Goal: Check status: Check status

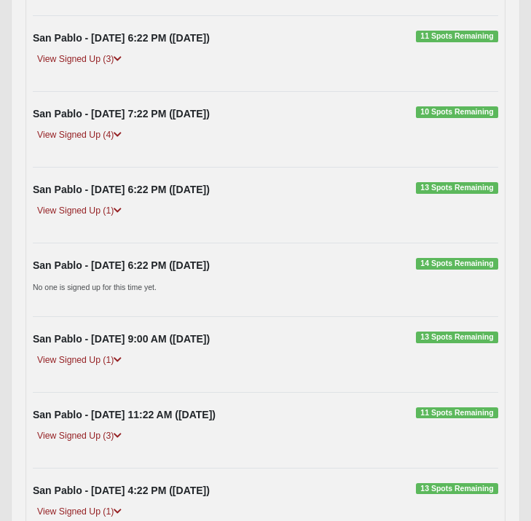
scroll to position [297, 0]
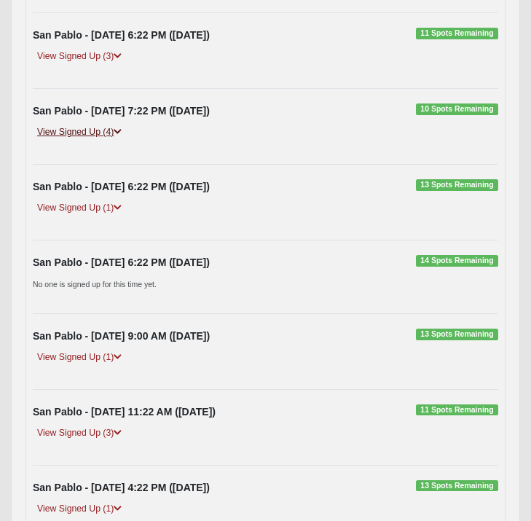
click at [94, 140] on link "View Signed Up (4)" at bounding box center [79, 132] width 93 height 15
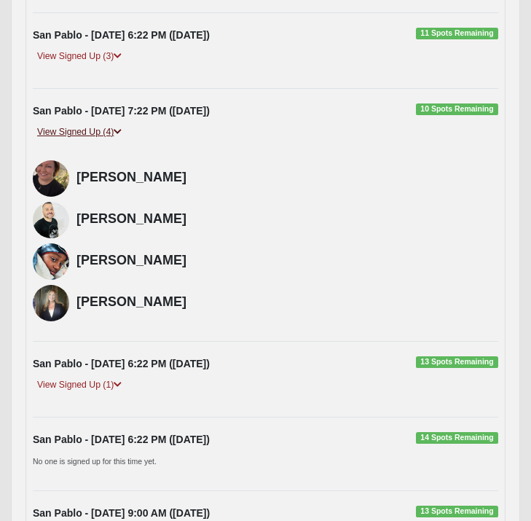
click at [94, 140] on link "View Signed Up (4)" at bounding box center [79, 132] width 93 height 15
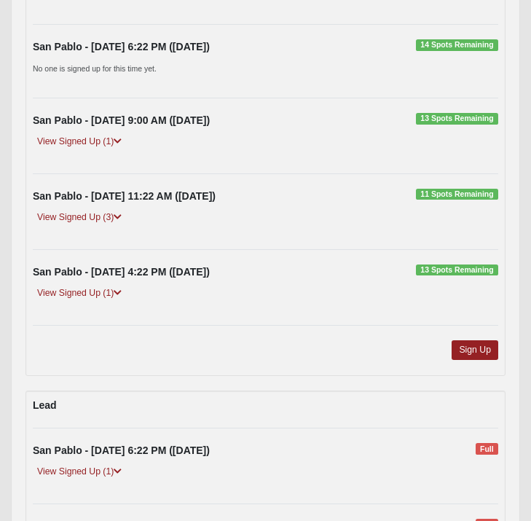
scroll to position [518, 0]
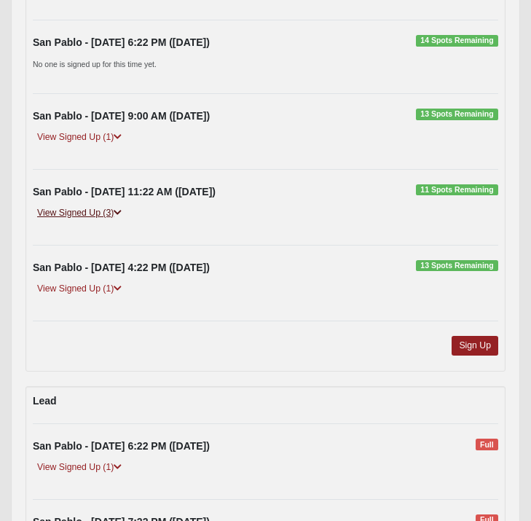
click at [69, 221] on link "View Signed Up (3)" at bounding box center [79, 213] width 93 height 15
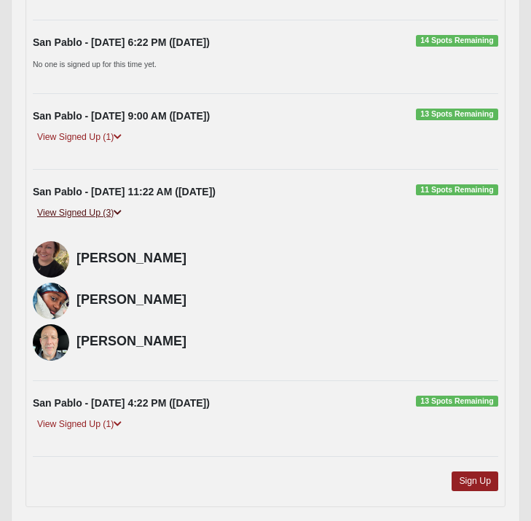
click at [69, 221] on link "View Signed Up (3)" at bounding box center [79, 213] width 93 height 15
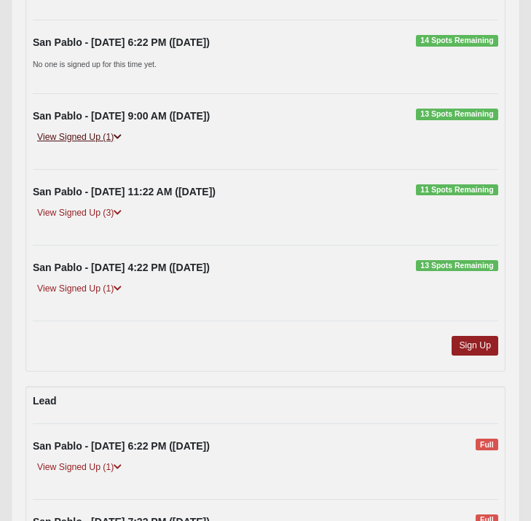
click at [83, 145] on link "View Signed Up (1)" at bounding box center [79, 137] width 93 height 15
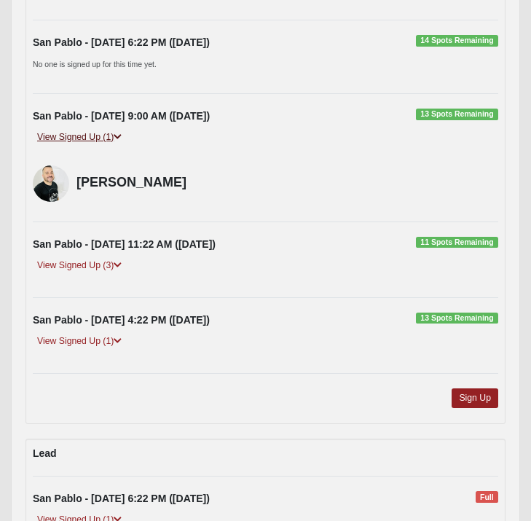
click at [83, 145] on link "View Signed Up (1)" at bounding box center [79, 137] width 93 height 15
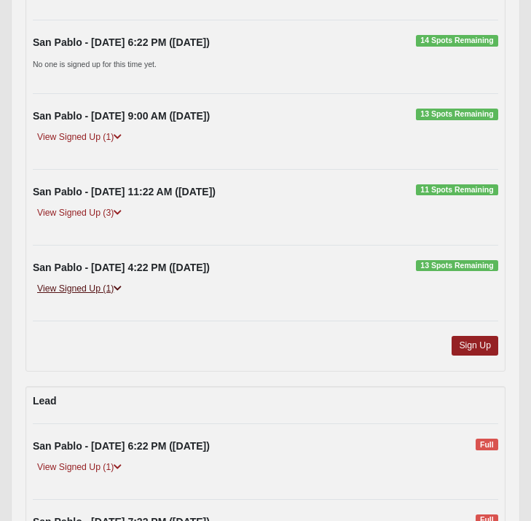
click at [80, 297] on link "View Signed Up (1)" at bounding box center [79, 288] width 93 height 15
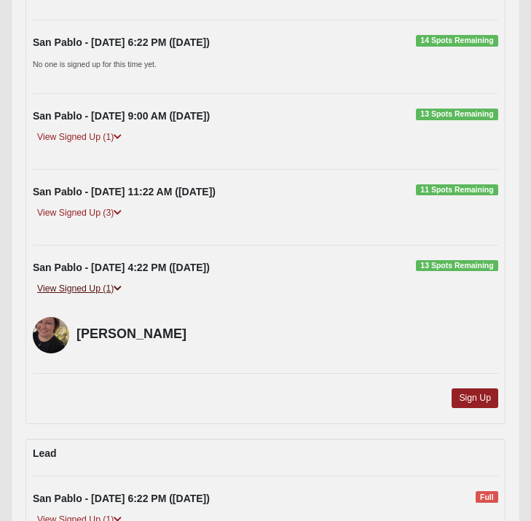
click at [80, 297] on link "View Signed Up (1)" at bounding box center [79, 288] width 93 height 15
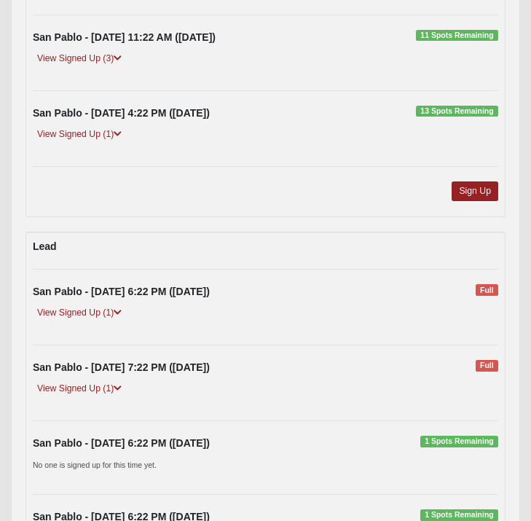
scroll to position [674, 0]
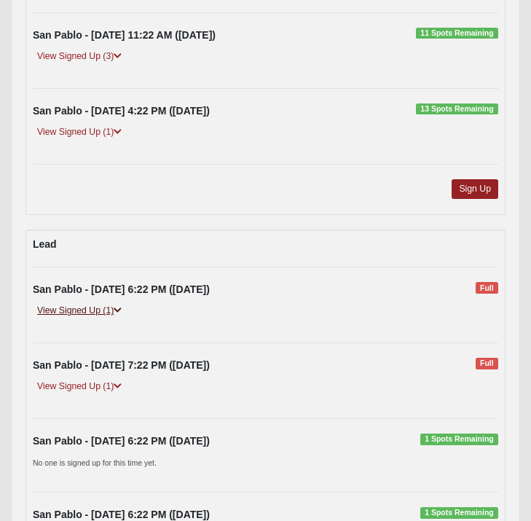
click at [83, 319] on link "View Signed Up (1)" at bounding box center [79, 310] width 93 height 15
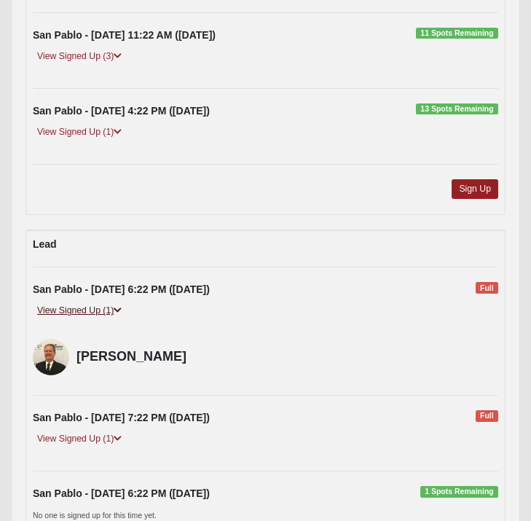
click at [83, 319] on link "View Signed Up (1)" at bounding box center [79, 310] width 93 height 15
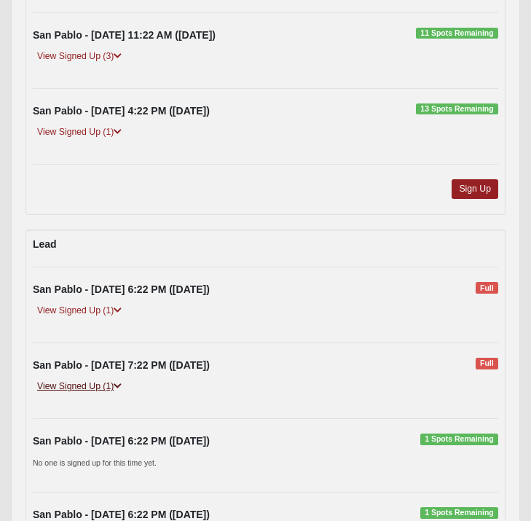
click at [82, 394] on link "View Signed Up (1)" at bounding box center [79, 386] width 93 height 15
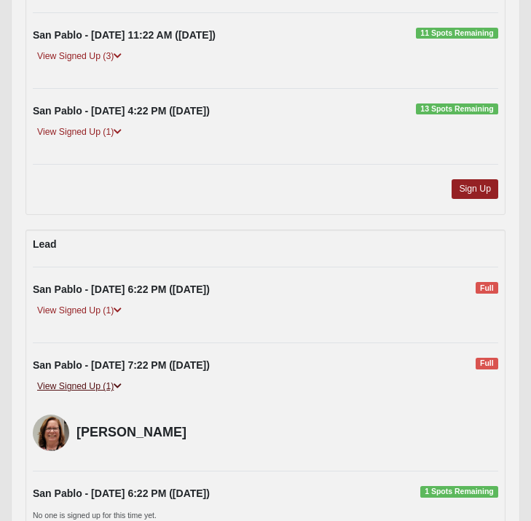
click at [82, 394] on link "View Signed Up (1)" at bounding box center [79, 386] width 93 height 15
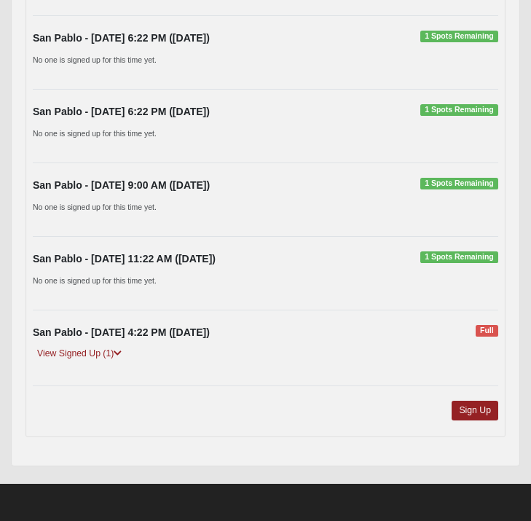
scroll to position [1093, 0]
